Goal: Task Accomplishment & Management: Manage account settings

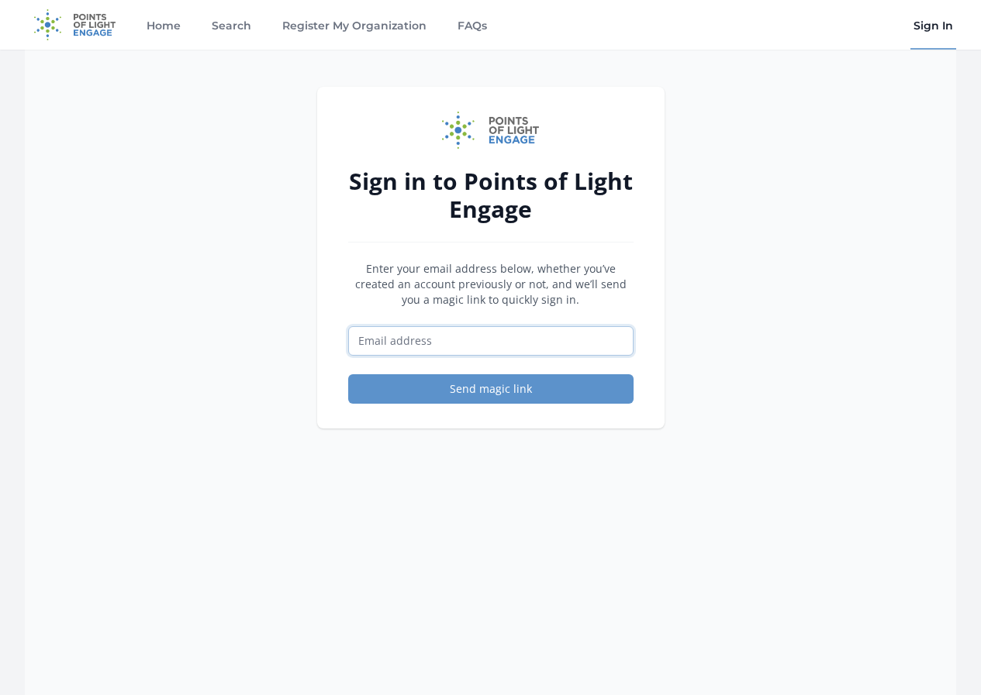
click at [451, 343] on input "Email address" at bounding box center [490, 340] width 285 height 29
type input "[EMAIL_ADDRESS][DOMAIN_NAME]"
click at [496, 389] on button "Send magic link" at bounding box center [490, 388] width 285 height 29
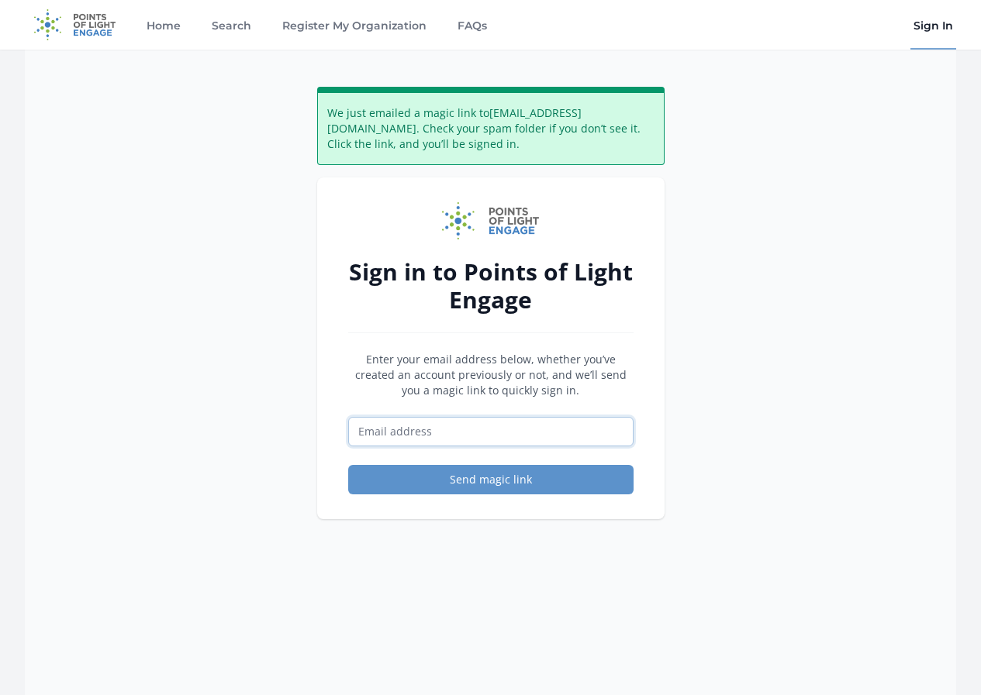
click at [458, 427] on input "Email address" at bounding box center [490, 431] width 285 height 29
type input "[EMAIL_ADDRESS][DOMAIN_NAME]"
